Goal: Find specific page/section: Locate a particular part of the current website

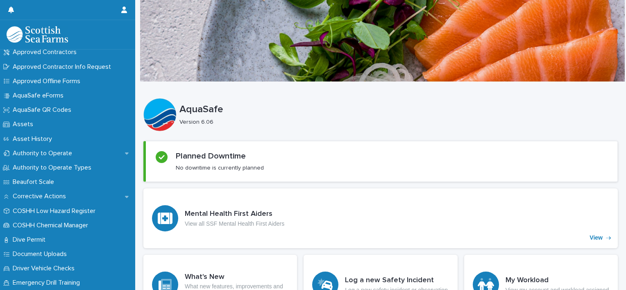
scroll to position [175, 0]
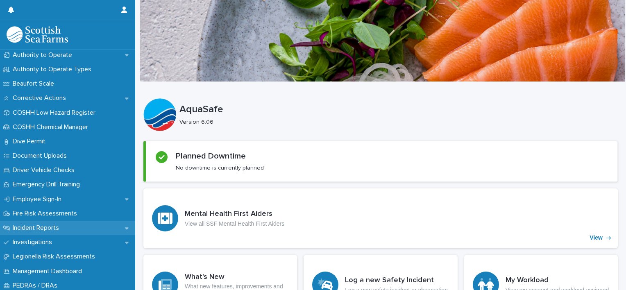
click at [48, 229] on p "Incident Reports" at bounding box center [37, 228] width 56 height 8
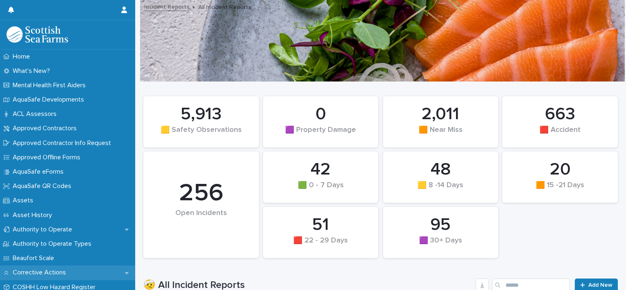
click at [125, 273] on icon at bounding box center [127, 273] width 4 height 2
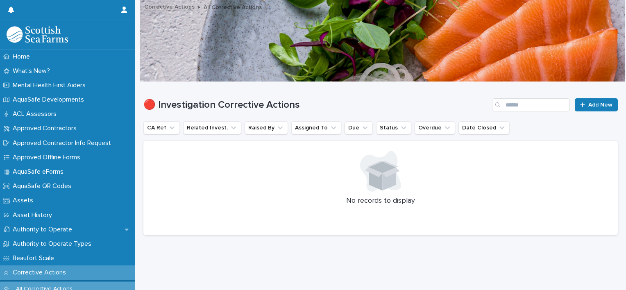
click at [122, 273] on div "Corrective Actions" at bounding box center [67, 273] width 135 height 14
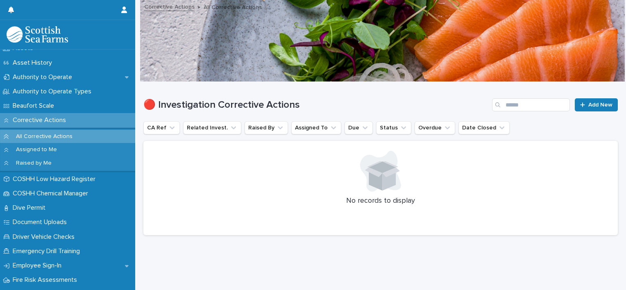
scroll to position [158, 0]
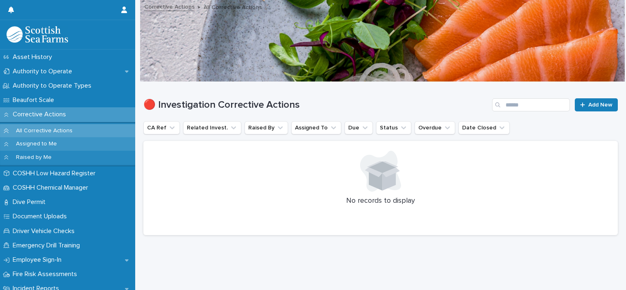
click at [33, 143] on p "Assigned to Me" at bounding box center [36, 144] width 54 height 7
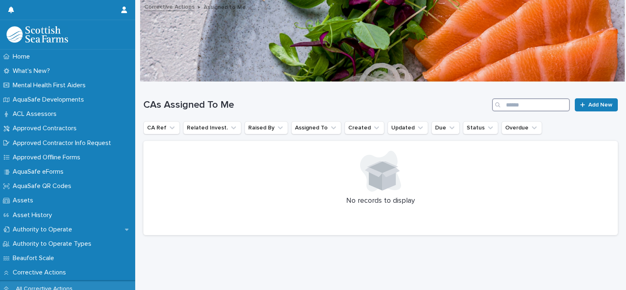
click at [514, 105] on input "Search" at bounding box center [531, 104] width 78 height 13
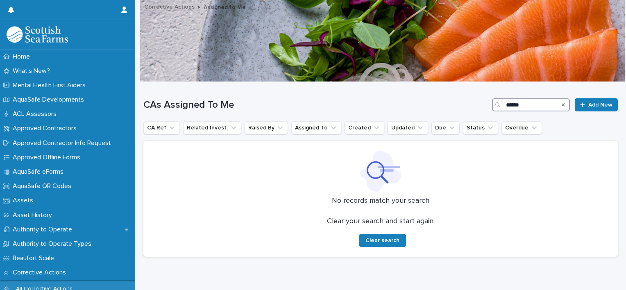
type input "******"
click at [562, 102] on icon "Search" at bounding box center [563, 104] width 3 height 5
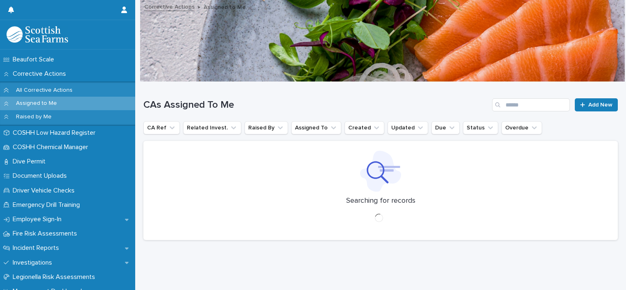
scroll to position [252, 0]
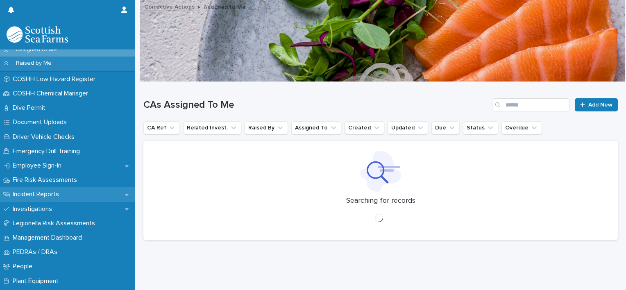
click at [51, 194] on p "Incident Reports" at bounding box center [37, 195] width 56 height 8
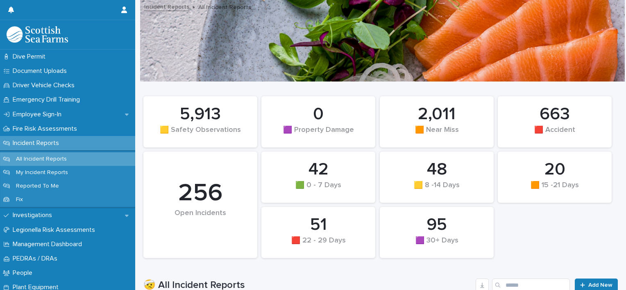
scroll to position [261, 0]
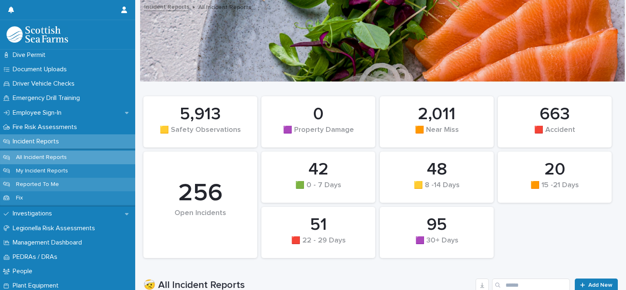
click at [49, 185] on p "Reported To Me" at bounding box center [37, 184] width 56 height 7
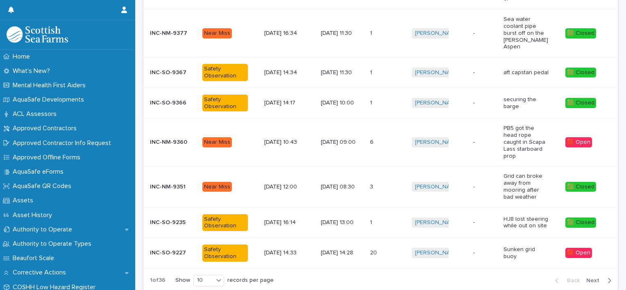
scroll to position [295, 0]
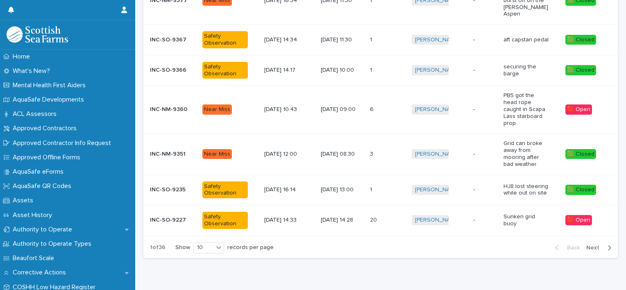
click at [576, 215] on div "🟥 Open" at bounding box center [579, 220] width 27 height 10
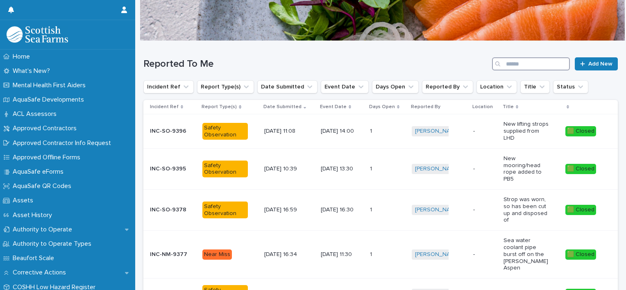
click at [514, 62] on input "Search" at bounding box center [531, 63] width 78 height 13
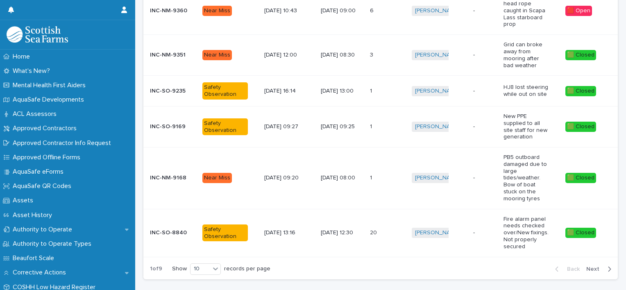
scroll to position [354, 0]
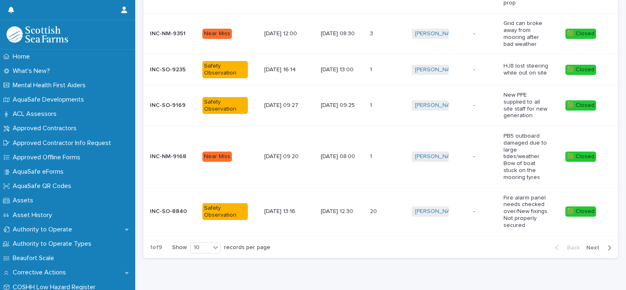
type input "******"
click at [598, 244] on button "Next" at bounding box center [600, 247] width 35 height 7
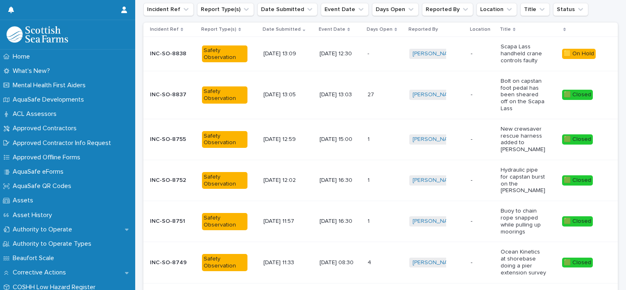
scroll to position [135, 0]
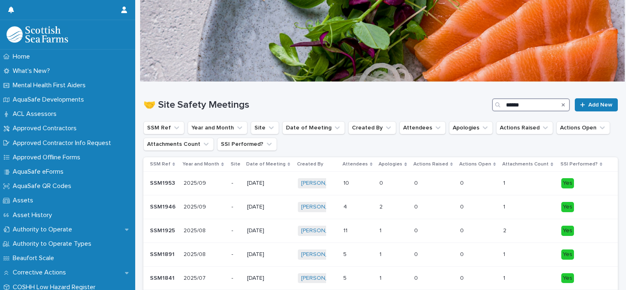
click at [526, 107] on input "******" at bounding box center [531, 104] width 78 height 13
type input "*"
type input "*****"
click at [169, 184] on p "SSM1965" at bounding box center [163, 182] width 27 height 9
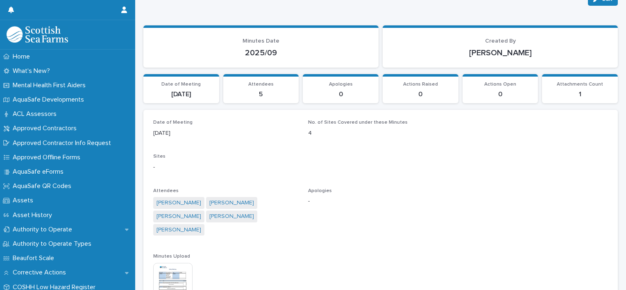
scroll to position [39, 0]
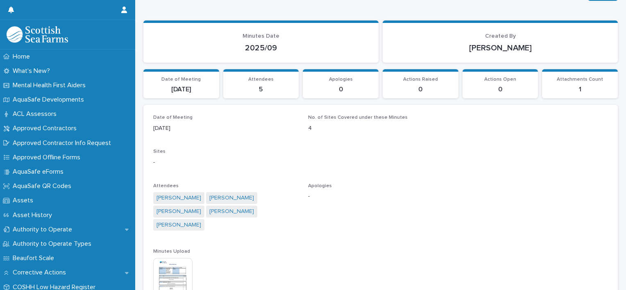
click at [177, 265] on img at bounding box center [172, 277] width 39 height 39
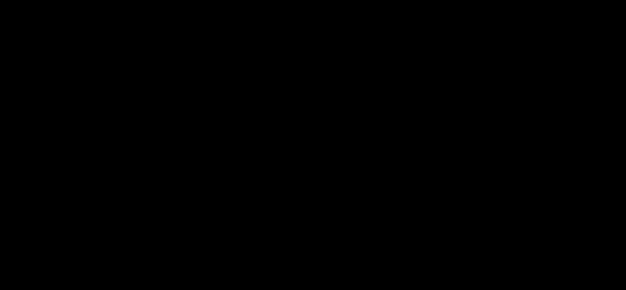
click at [177, 265] on div at bounding box center [313, 154] width 626 height 271
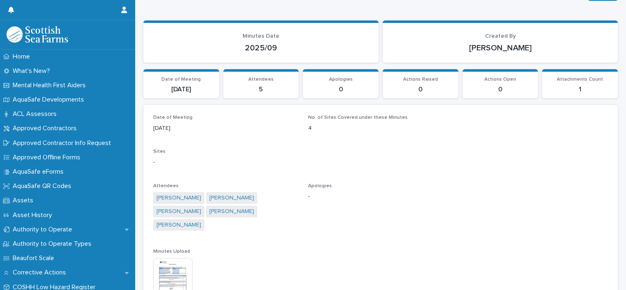
click at [177, 265] on img at bounding box center [172, 277] width 39 height 39
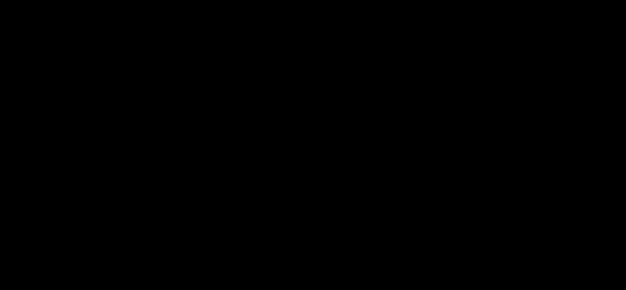
click at [177, 265] on div at bounding box center [313, 154] width 626 height 271
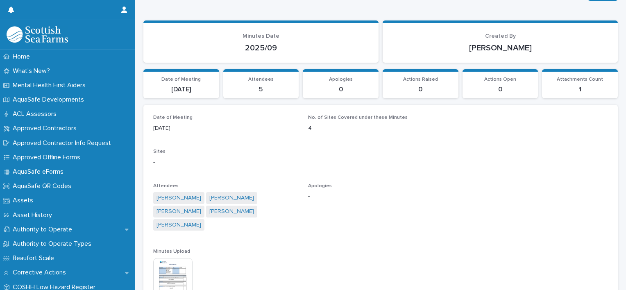
drag, startPoint x: 177, startPoint y: 265, endPoint x: 410, endPoint y: 182, distance: 247.1
click at [410, 182] on div "Date of Meeting 29/9/2025 No. of Sites Covered under these Minutes 4 Sites - At…" at bounding box center [380, 265] width 455 height 301
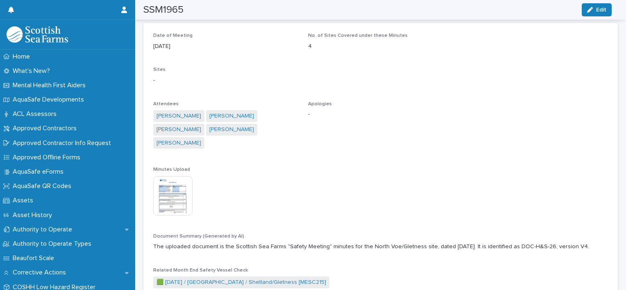
scroll to position [138, 0]
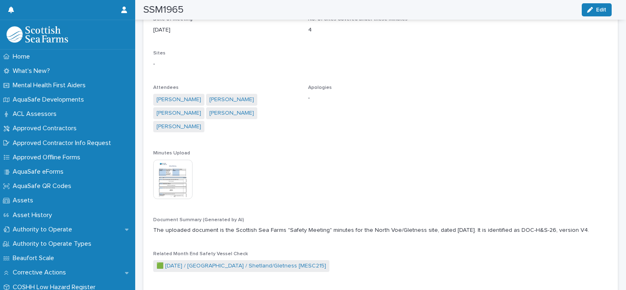
click at [166, 160] on img at bounding box center [172, 179] width 39 height 39
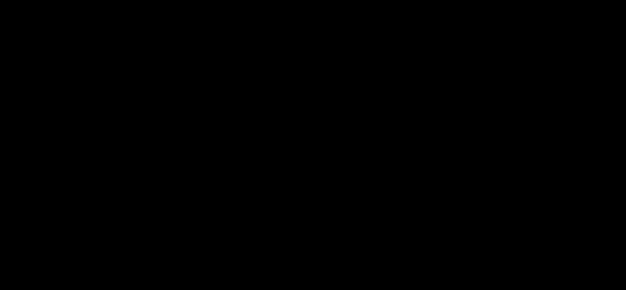
click at [166, 159] on picture at bounding box center [313, 155] width 313 height 136
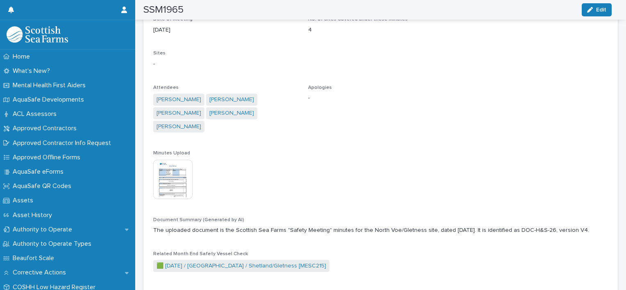
click at [166, 167] on img at bounding box center [172, 179] width 39 height 39
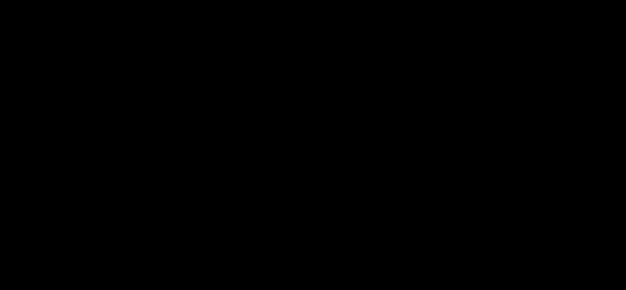
click at [166, 167] on picture at bounding box center [313, 155] width 313 height 136
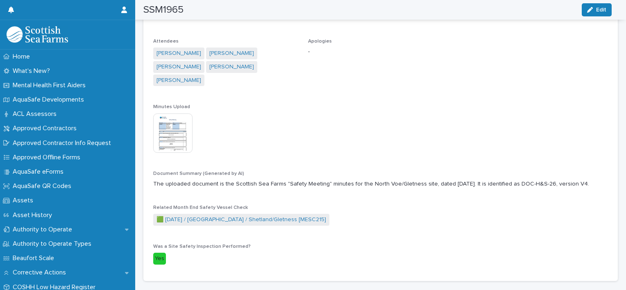
scroll to position [189, 0]
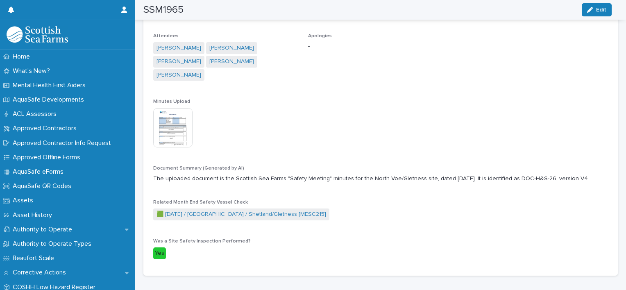
click at [164, 118] on img at bounding box center [172, 127] width 39 height 39
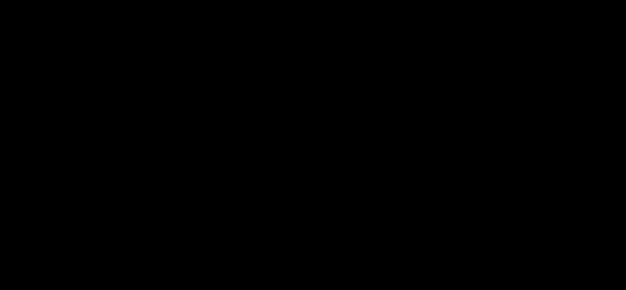
click at [164, 118] on picture at bounding box center [313, 155] width 313 height 136
